Goal: Navigation & Orientation: Find specific page/section

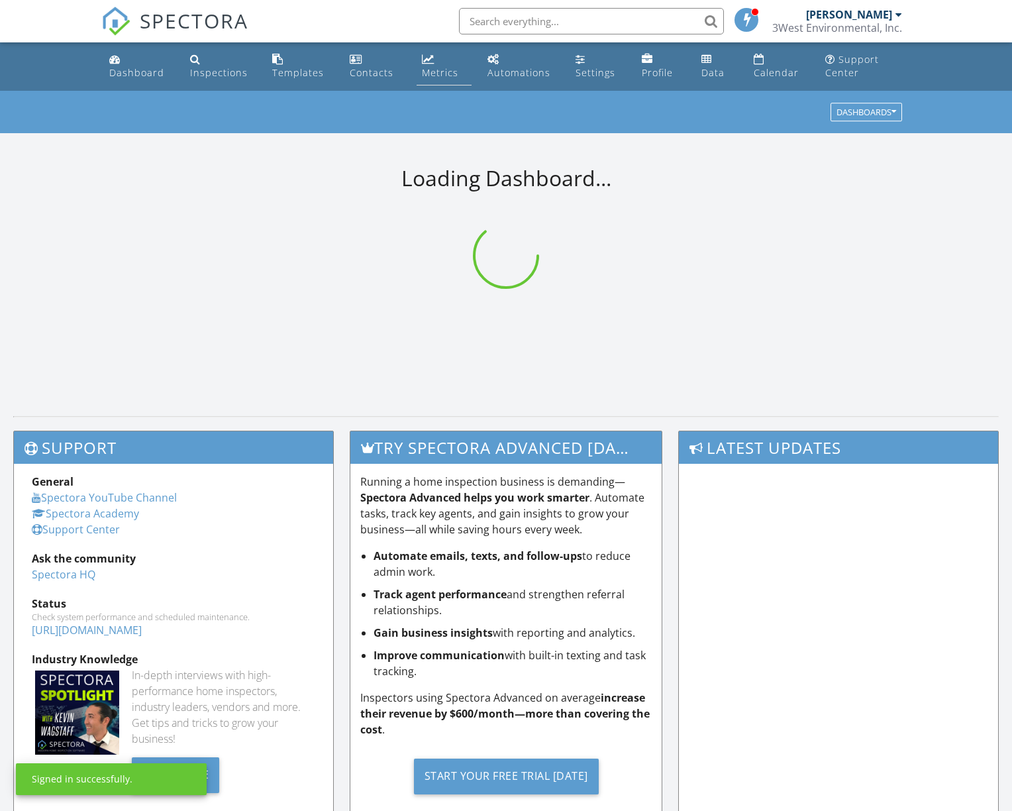
click at [433, 67] on div "Metrics" at bounding box center [440, 72] width 36 height 13
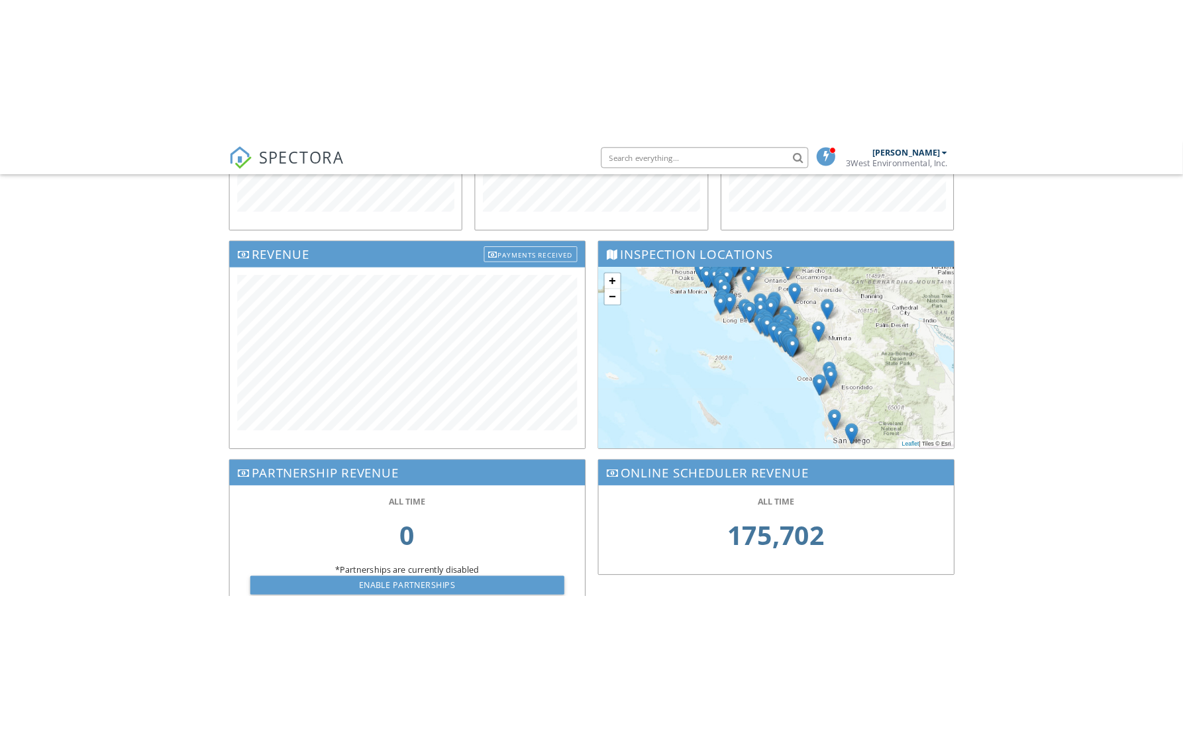
scroll to position [280, 0]
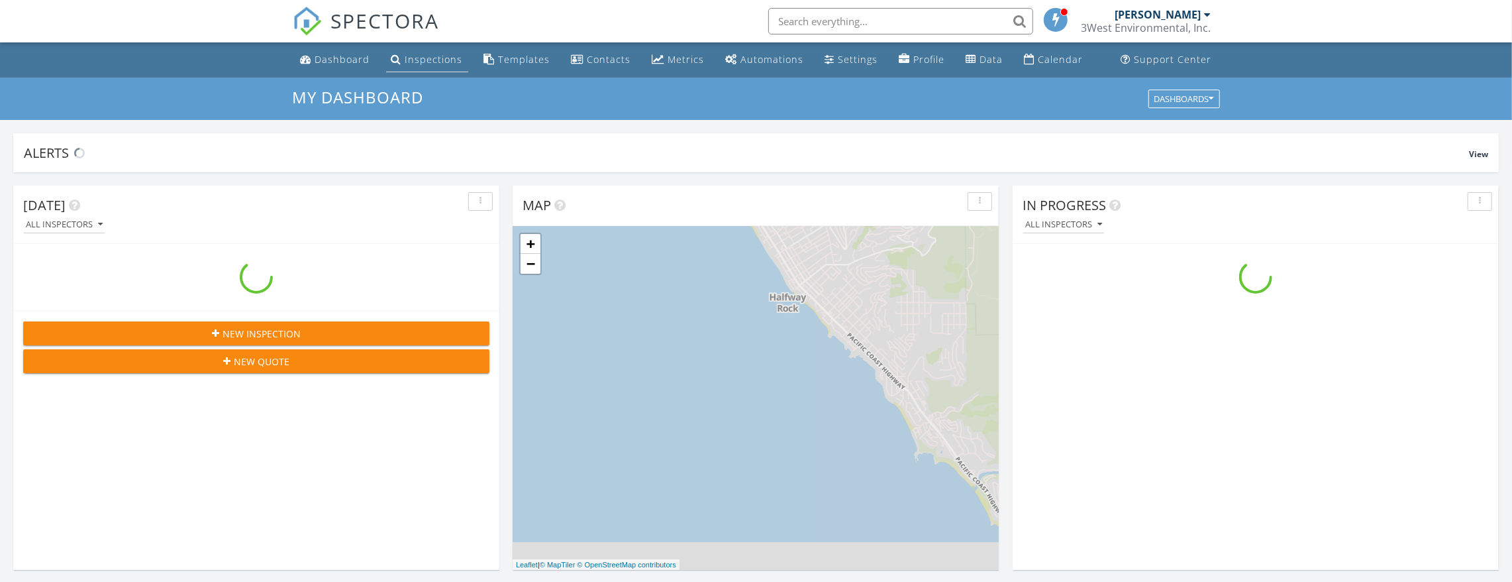
scroll to position [1219, 1526]
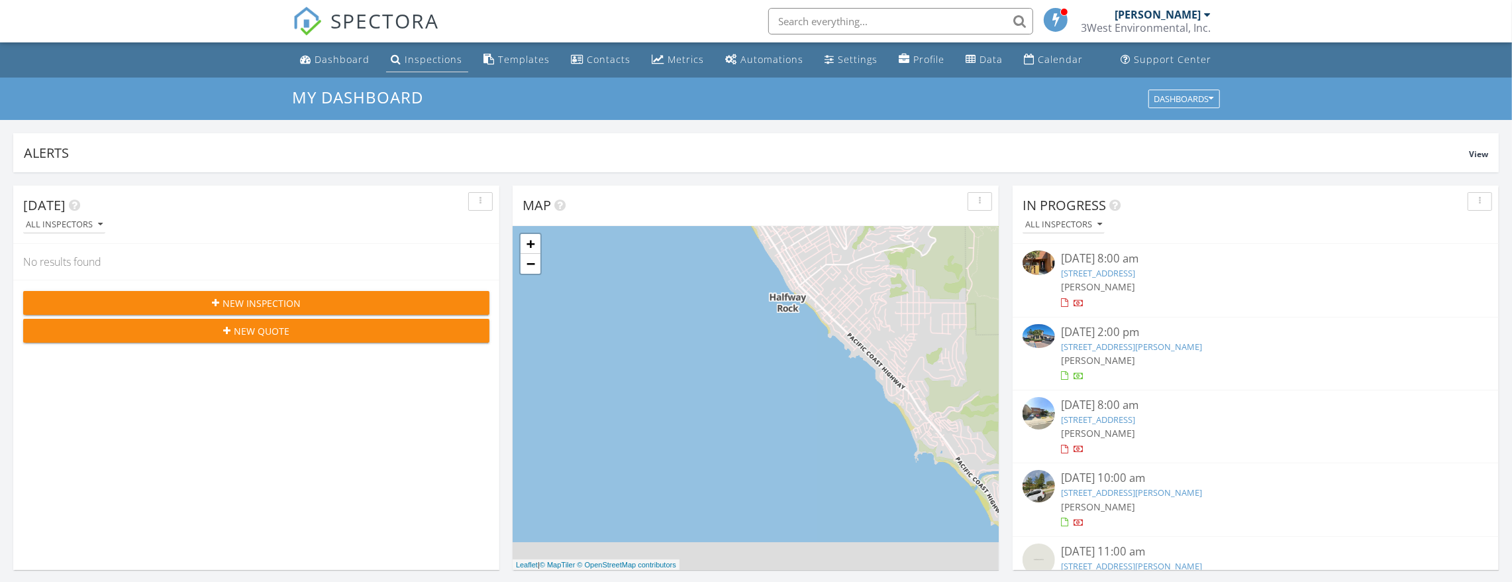
click at [413, 60] on div "Inspections" at bounding box center [434, 59] width 58 height 13
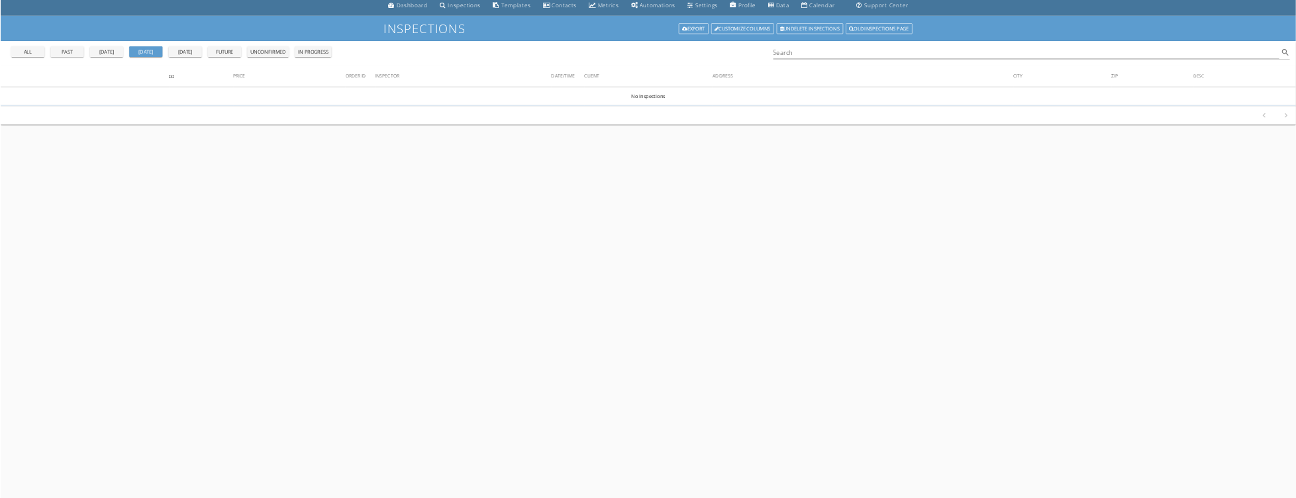
scroll to position [66, 0]
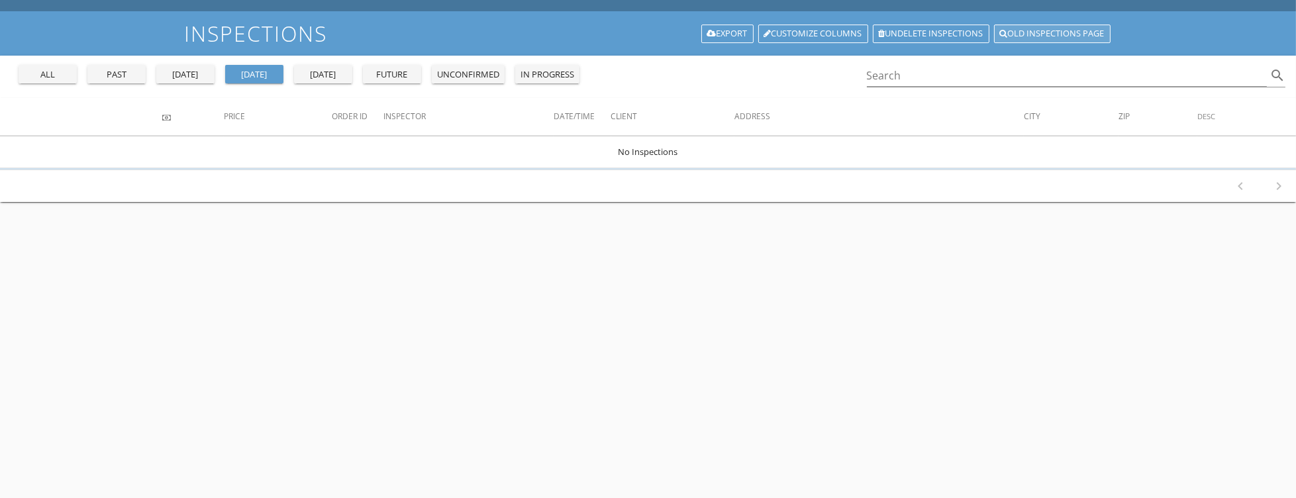
click at [1041, 36] on link "Old inspections page" at bounding box center [1052, 34] width 117 height 19
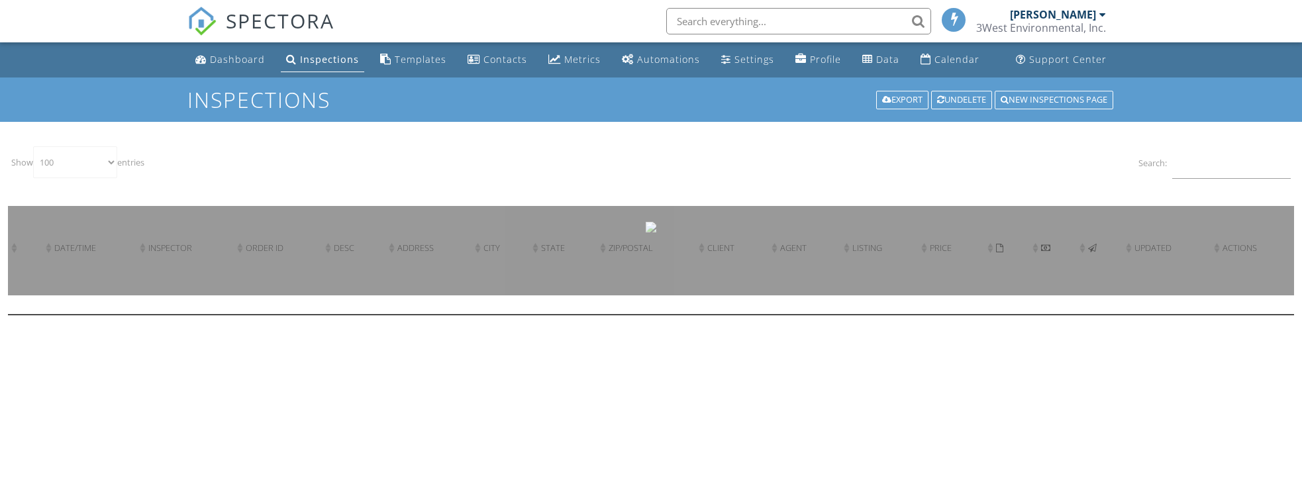
select select "100"
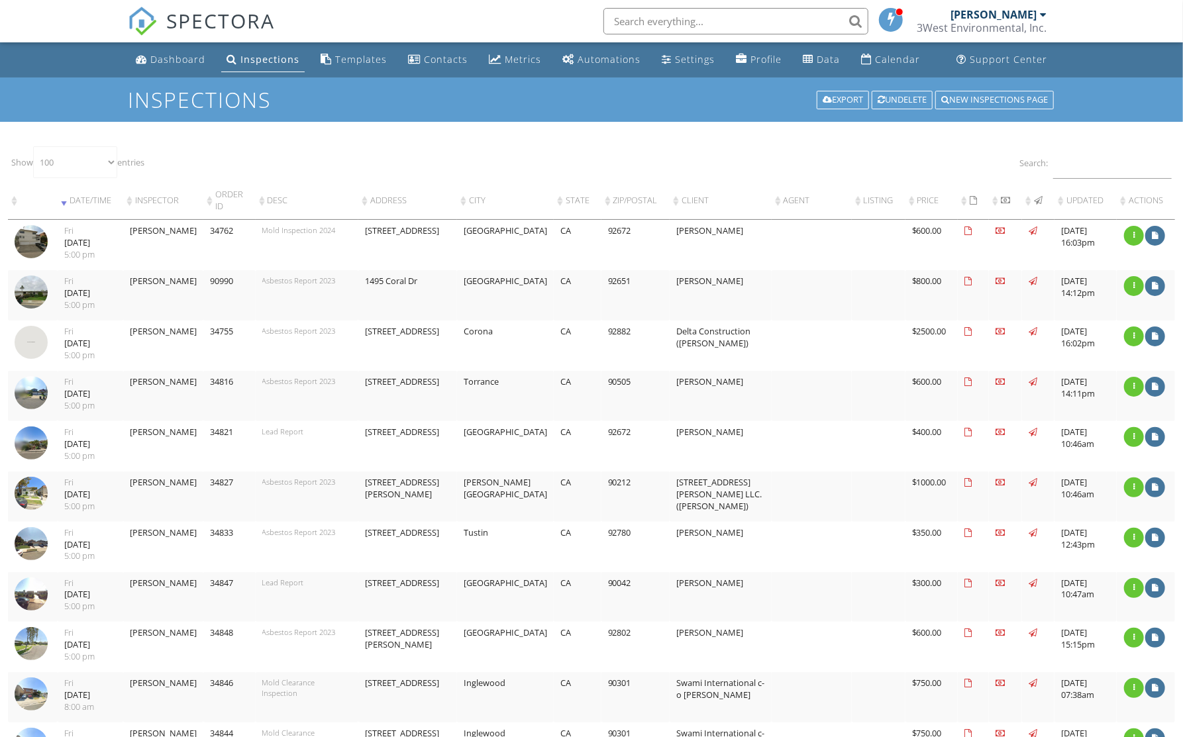
click at [995, 204] on th "\a\a: activate to sort column ascending" at bounding box center [1005, 201] width 33 height 38
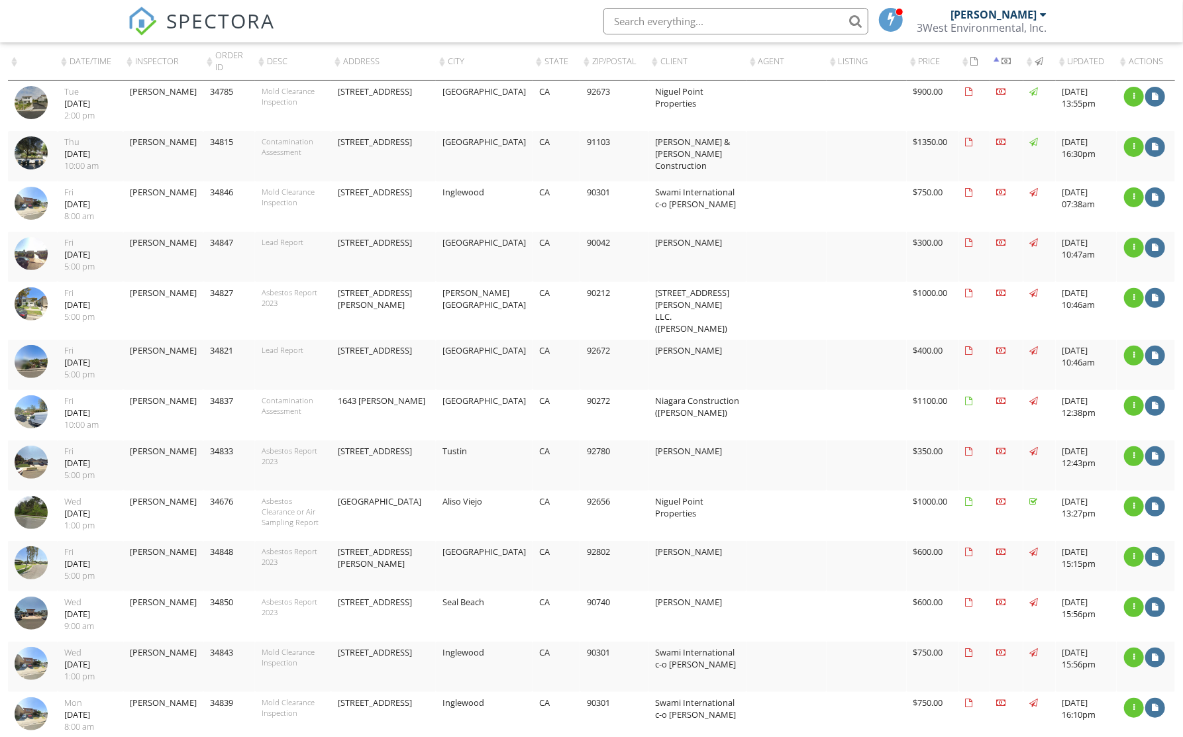
scroll to position [120, 0]
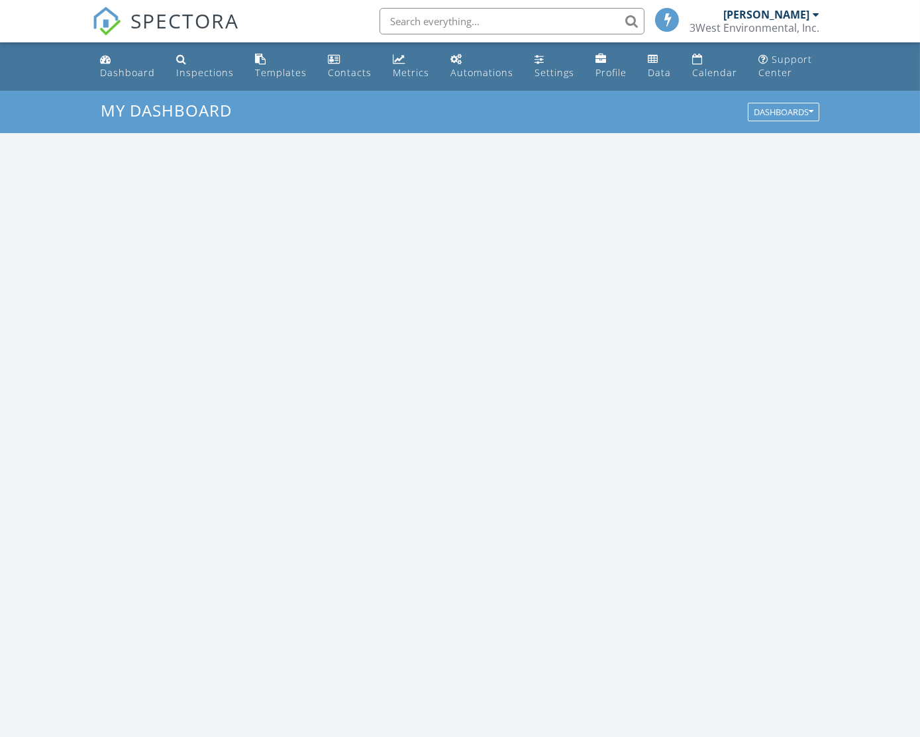
scroll to position [1225, 939]
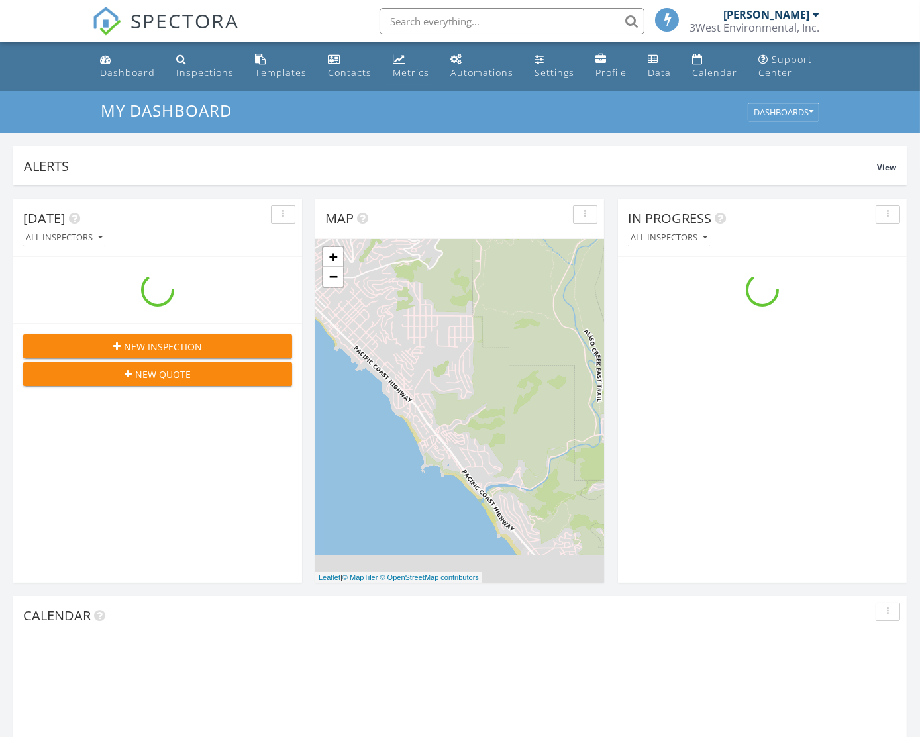
click at [388, 64] on link "Metrics" at bounding box center [411, 67] width 47 height 38
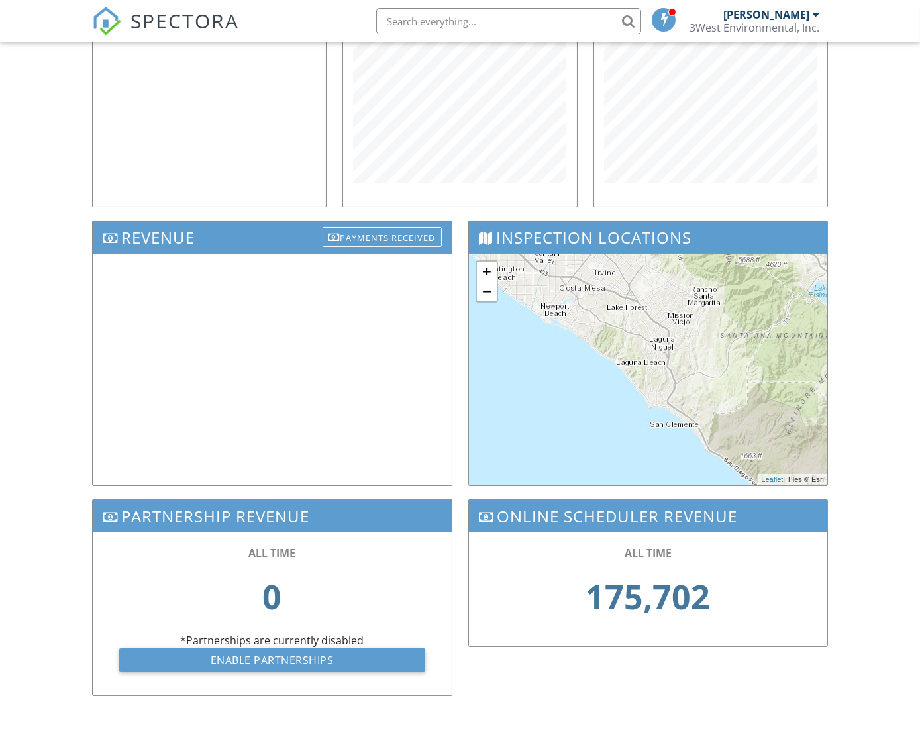
scroll to position [293, 0]
